Goal: Book appointment/travel/reservation

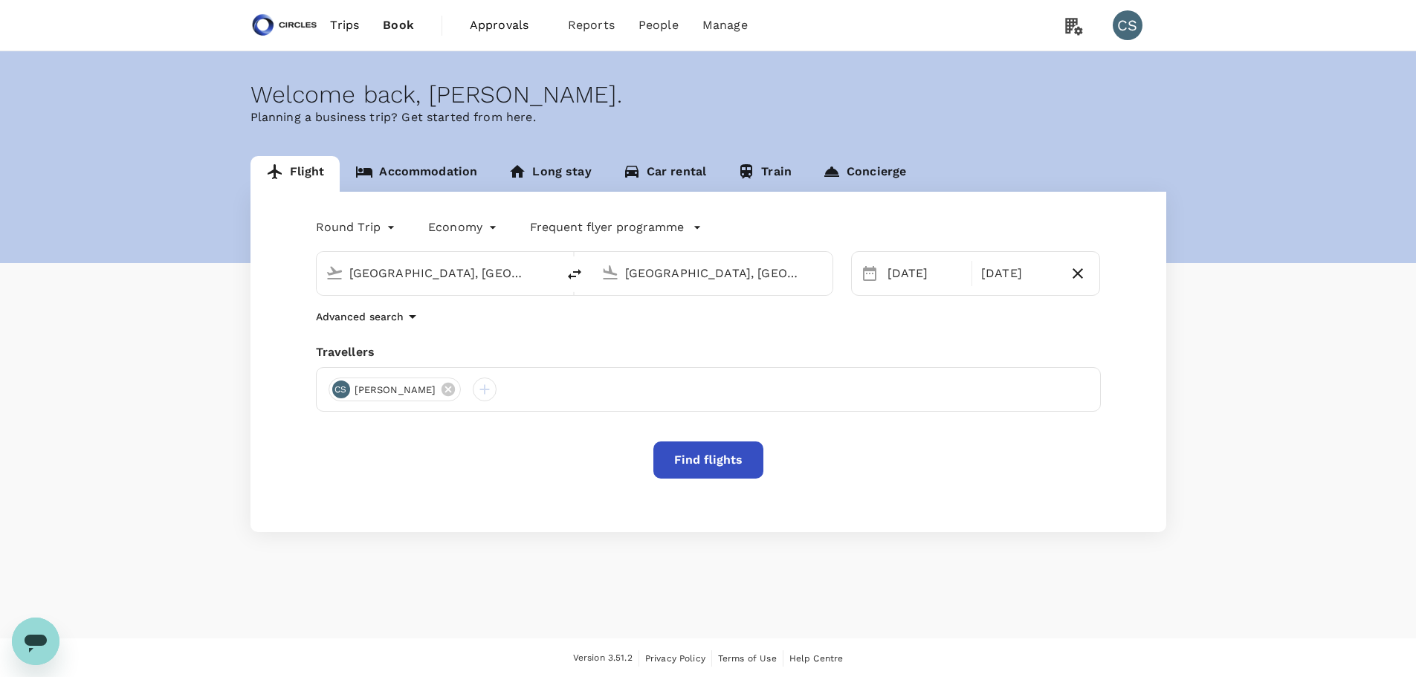
click at [543, 171] on link "Long stay" at bounding box center [550, 174] width 114 height 36
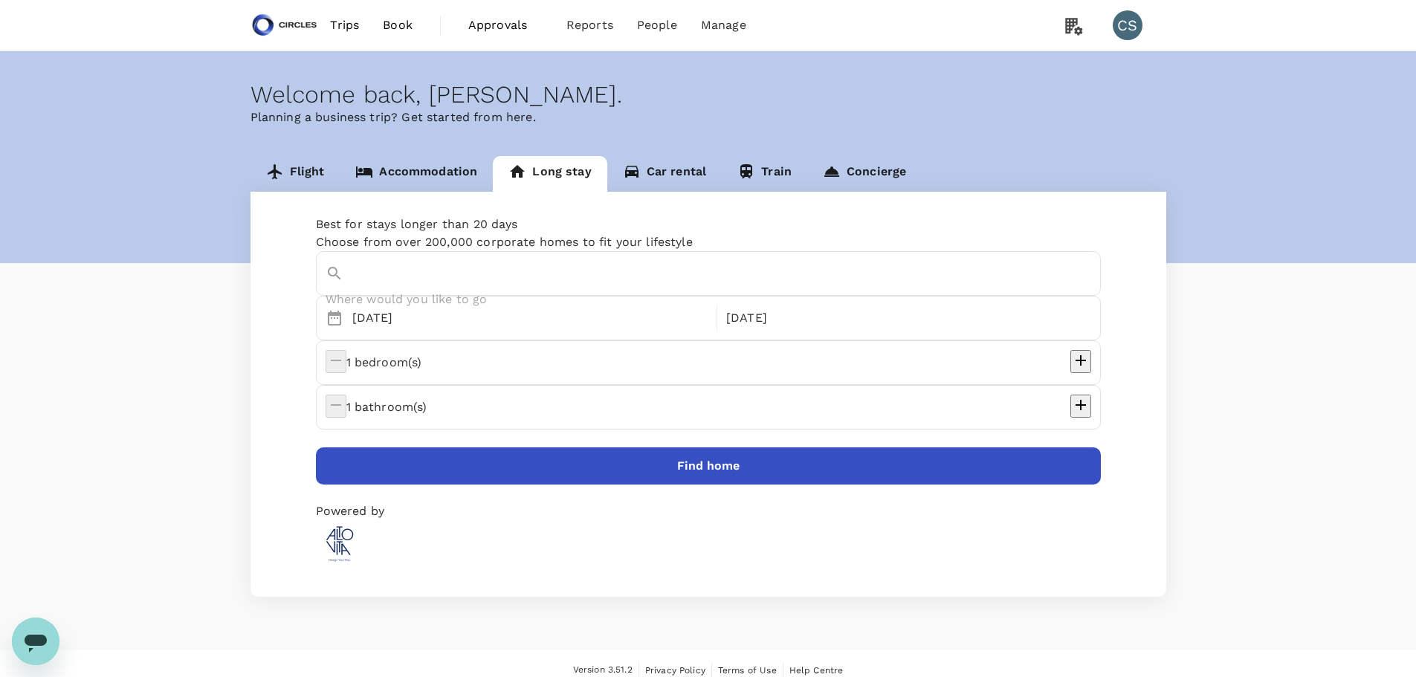
click at [609, 299] on input "text" at bounding box center [697, 299] width 743 height 23
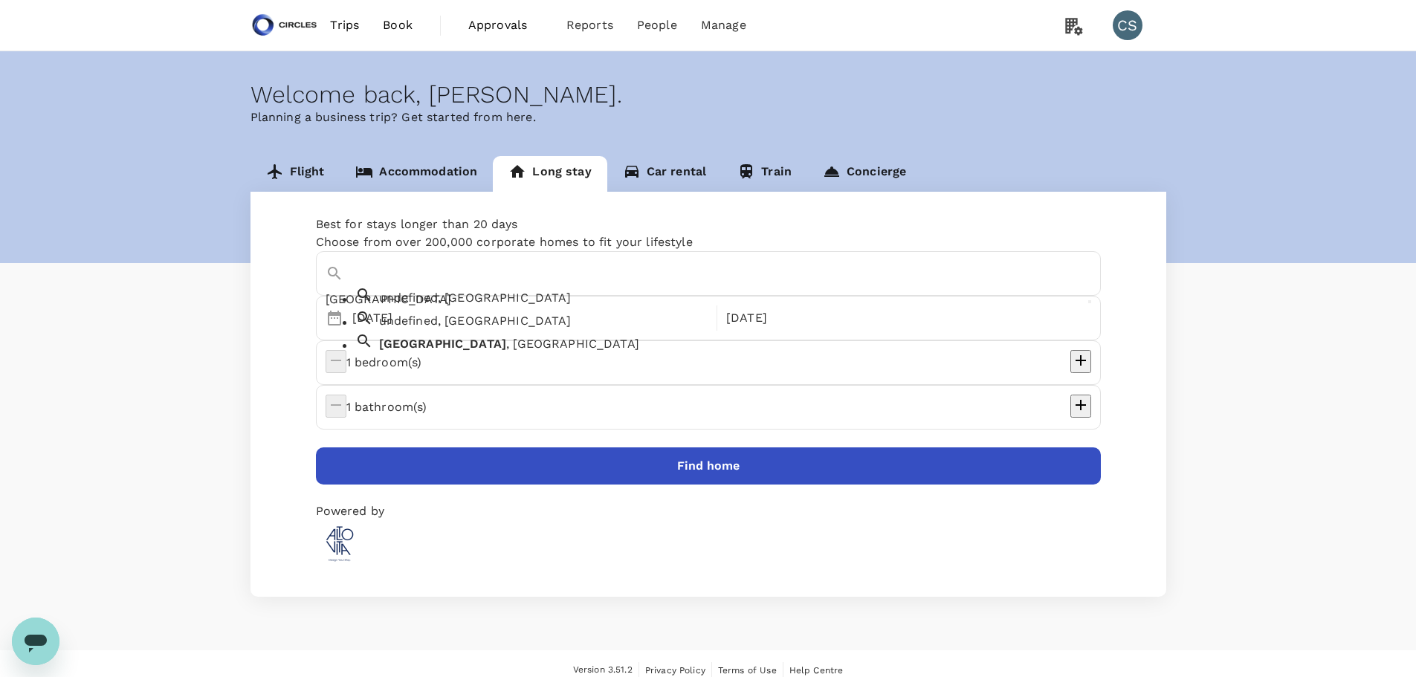
click at [506, 351] on span ", [GEOGRAPHIC_DATA]" at bounding box center [572, 344] width 133 height 14
type input "[GEOGRAPHIC_DATA], [GEOGRAPHIC_DATA]"
click at [472, 333] on div "[DATE]" at bounding box center [530, 318] width 368 height 30
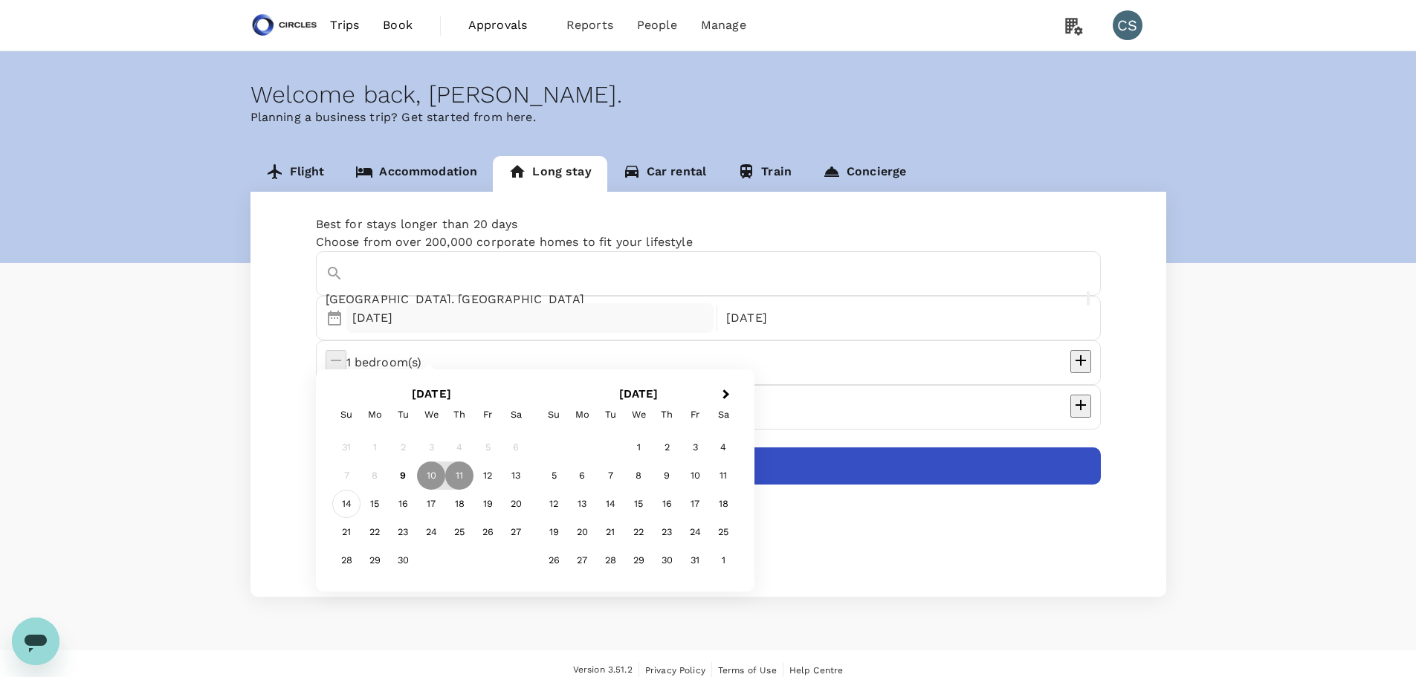
click at [338, 502] on div "14" at bounding box center [346, 504] width 28 height 28
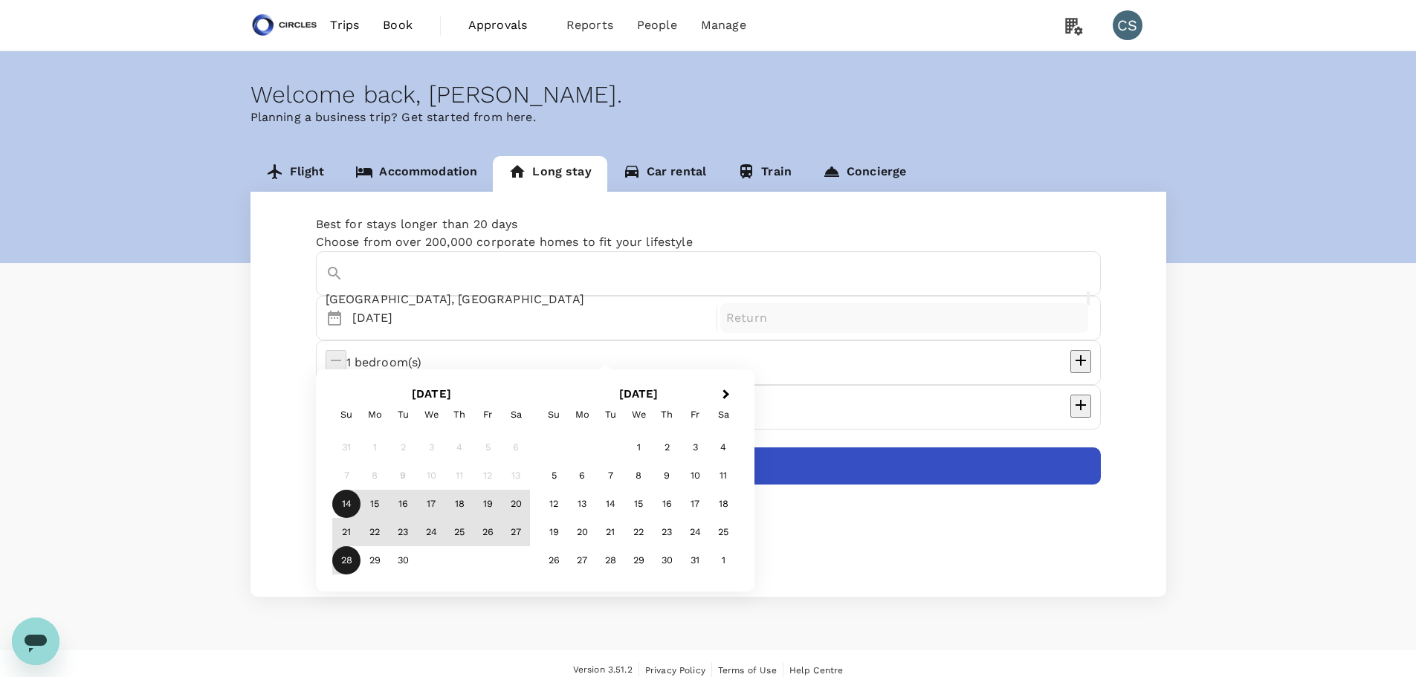
click at [347, 560] on div "28" at bounding box center [346, 560] width 28 height 28
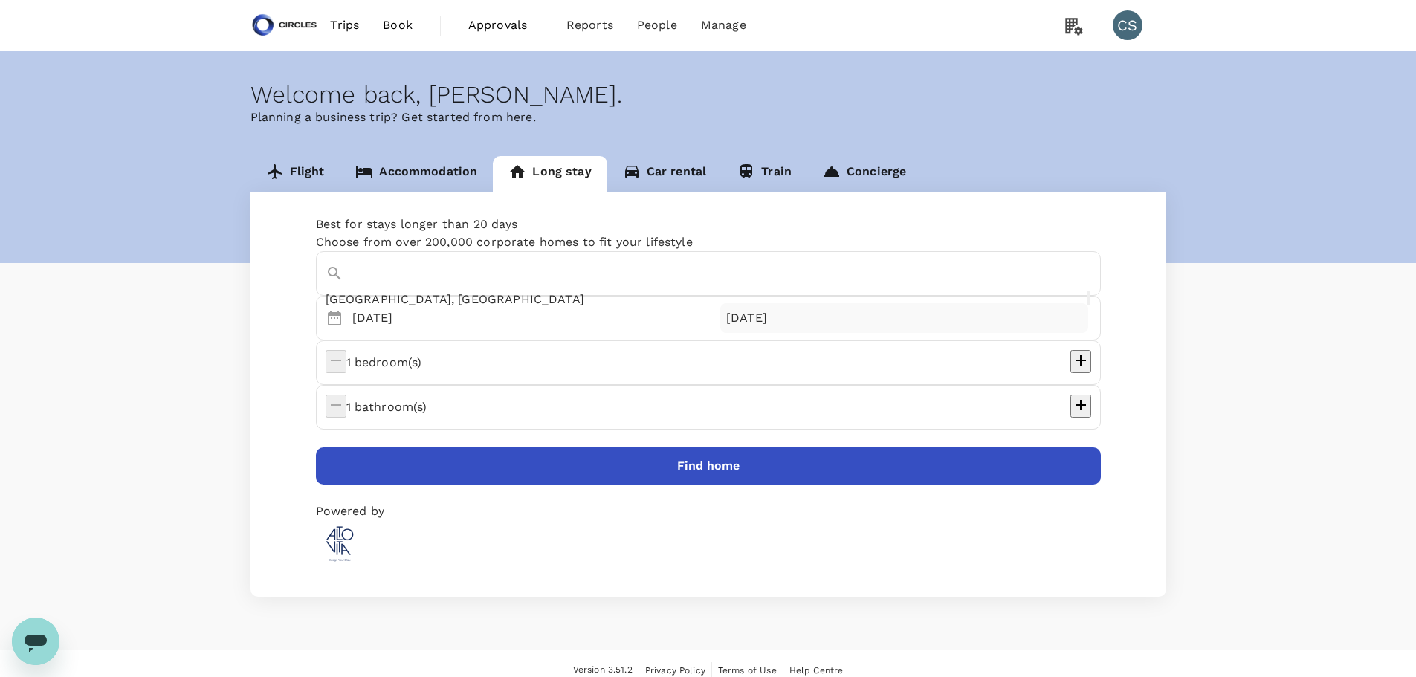
click at [720, 333] on div "[DATE]" at bounding box center [904, 318] width 368 height 30
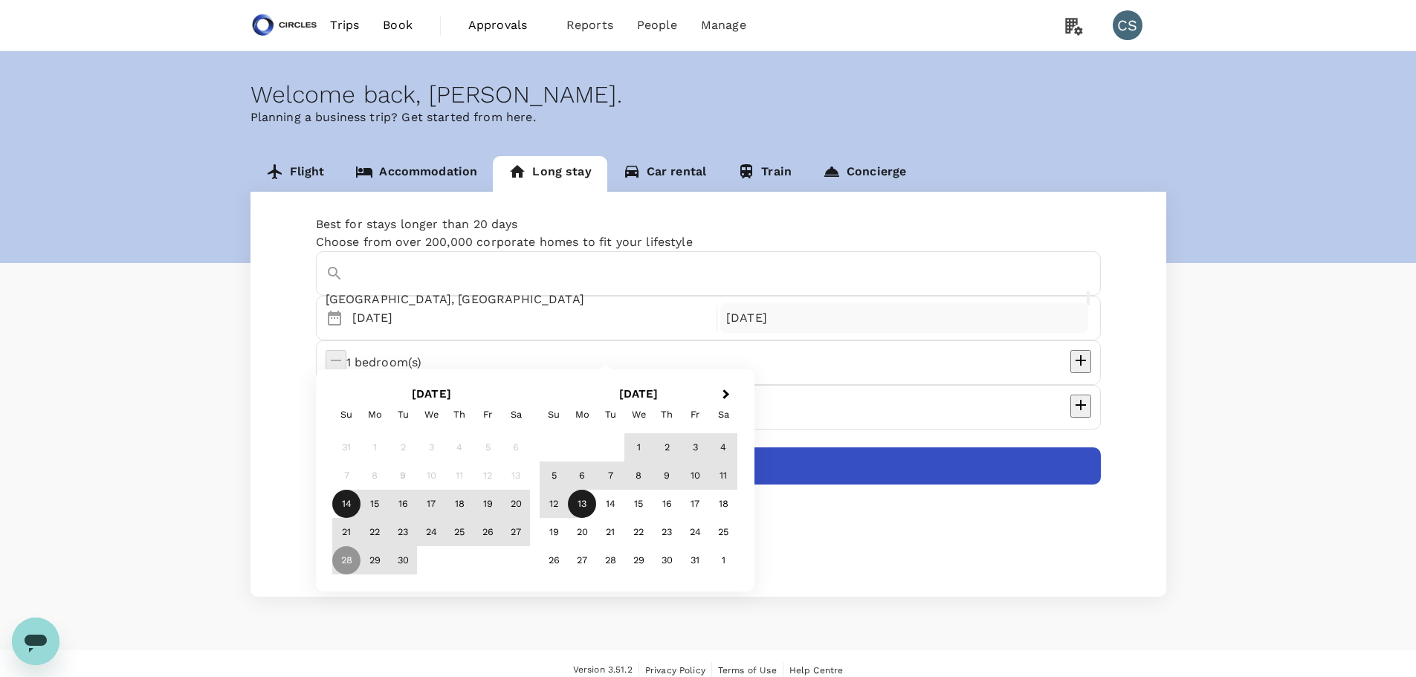
click at [586, 501] on div "13" at bounding box center [582, 504] width 28 height 28
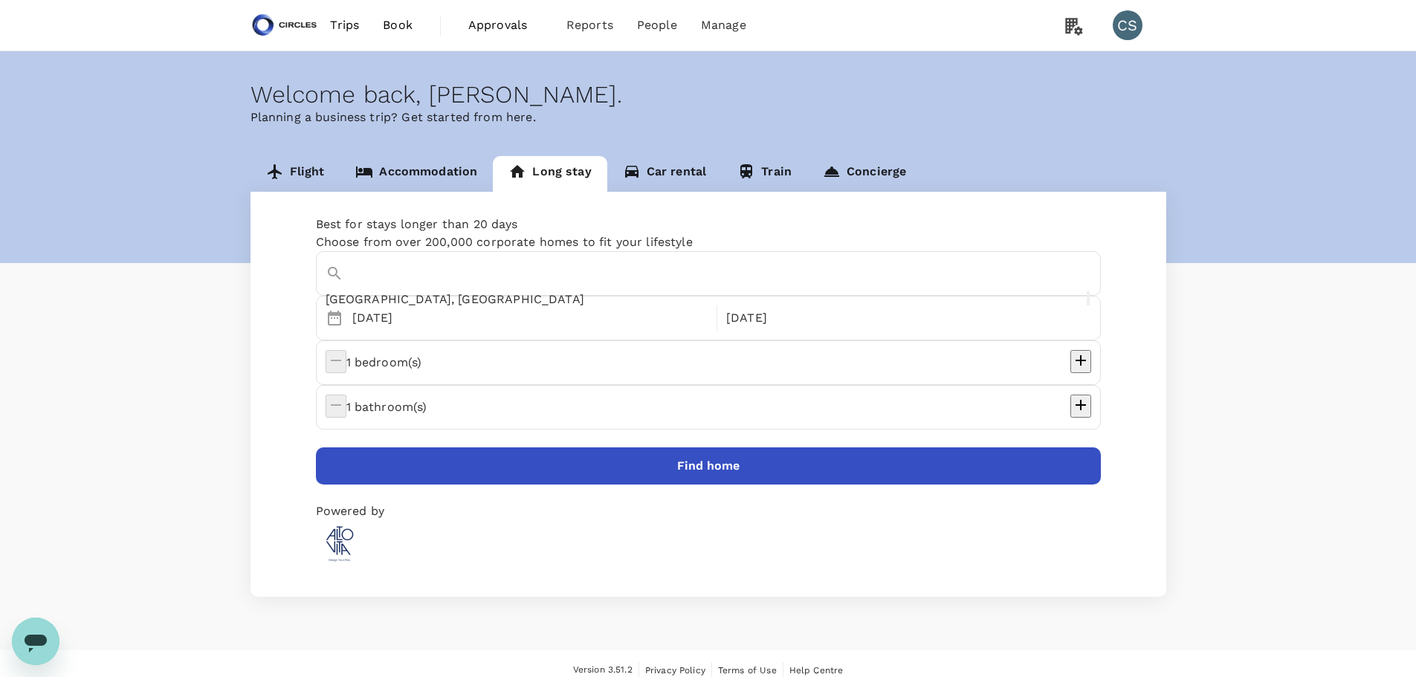
click at [713, 447] on button "Find home" at bounding box center [708, 465] width 785 height 37
